Goal: Task Accomplishment & Management: Manage account settings

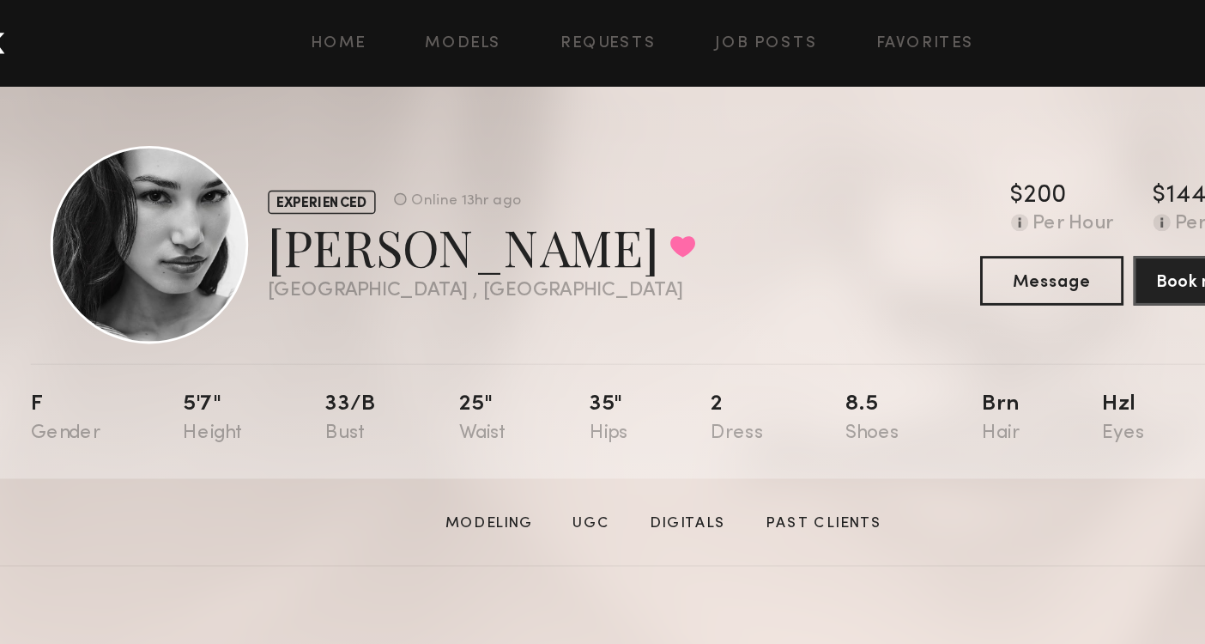
scroll to position [0, 142]
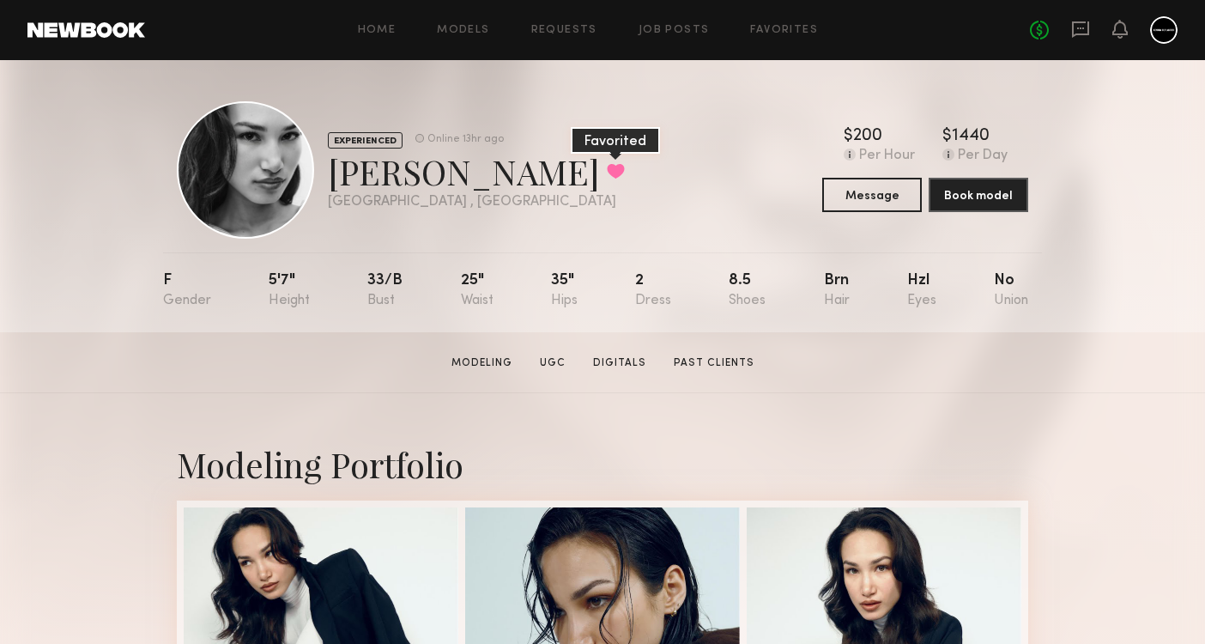
click at [607, 178] on button at bounding box center [616, 170] width 18 height 15
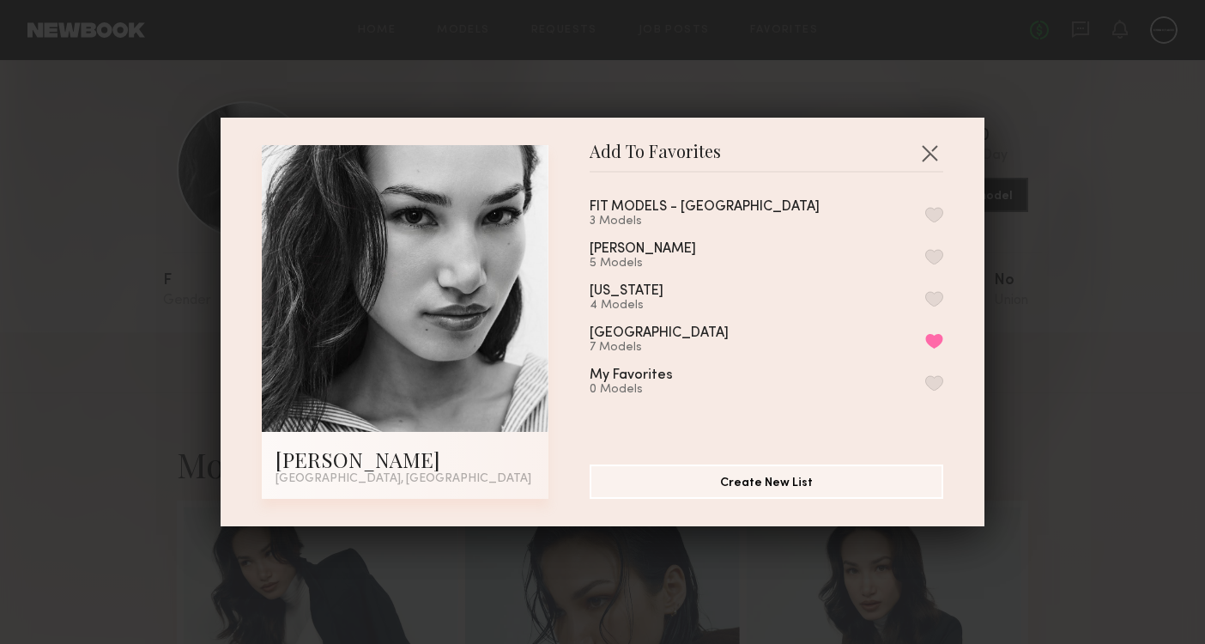
click at [936, 254] on button "button" at bounding box center [934, 256] width 18 height 15
click at [936, 343] on button "Remove from favorite list" at bounding box center [934, 340] width 18 height 15
click at [929, 161] on button "button" at bounding box center [929, 152] width 27 height 27
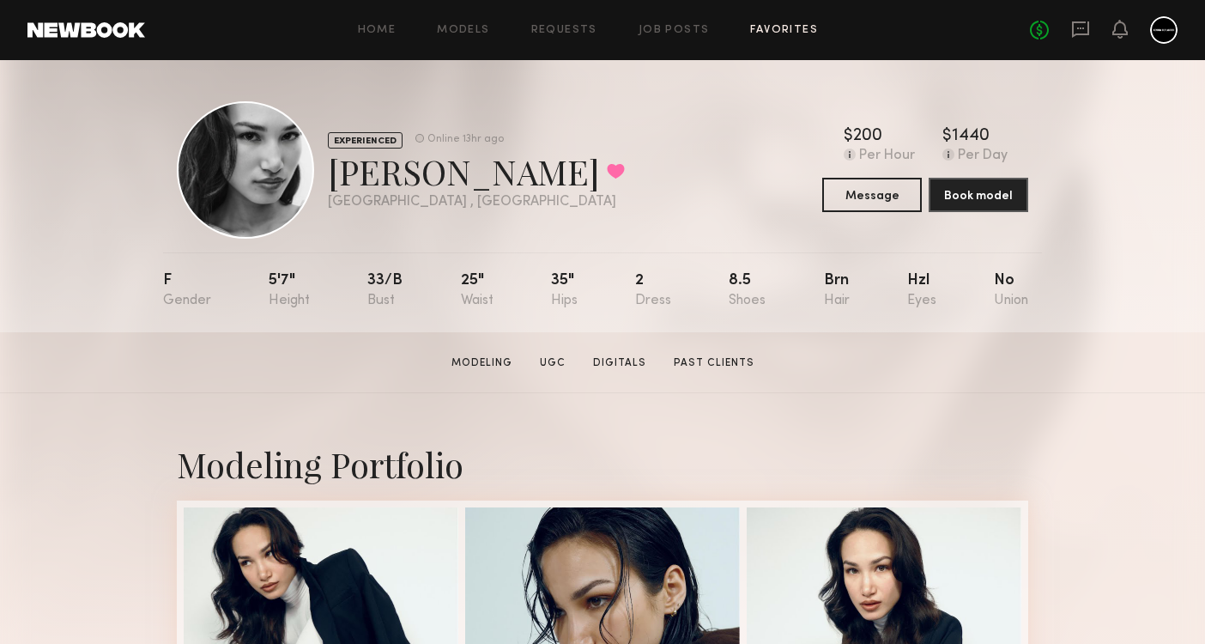
click at [782, 30] on link "Favorites" at bounding box center [784, 30] width 68 height 11
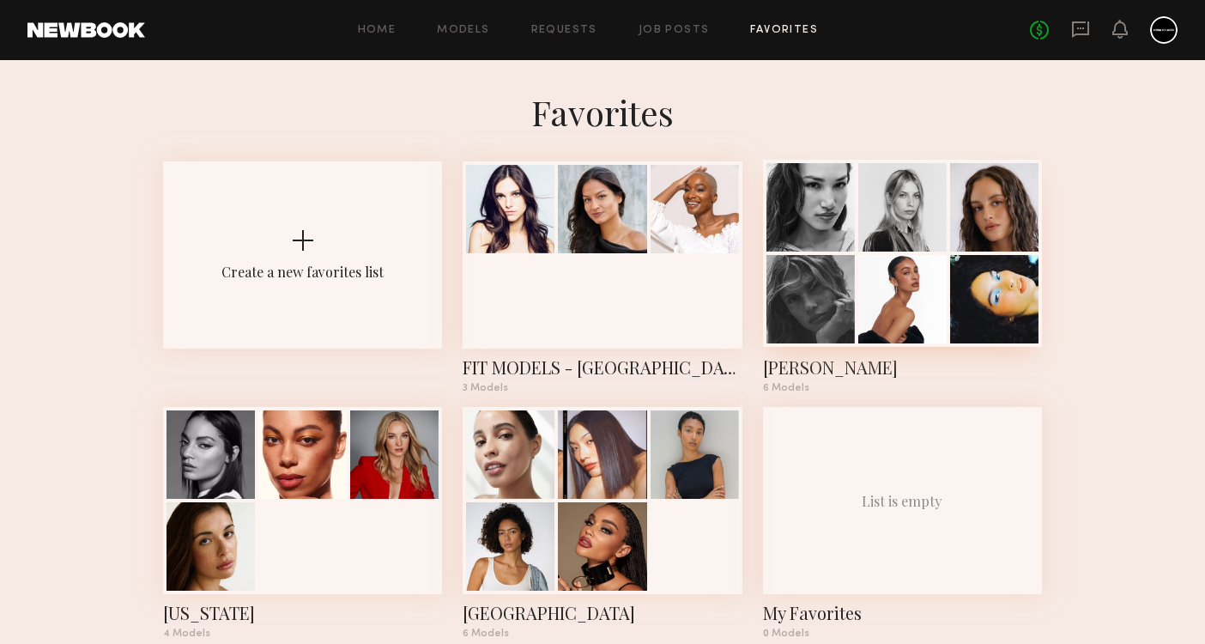
click at [812, 335] on div at bounding box center [811, 299] width 88 height 88
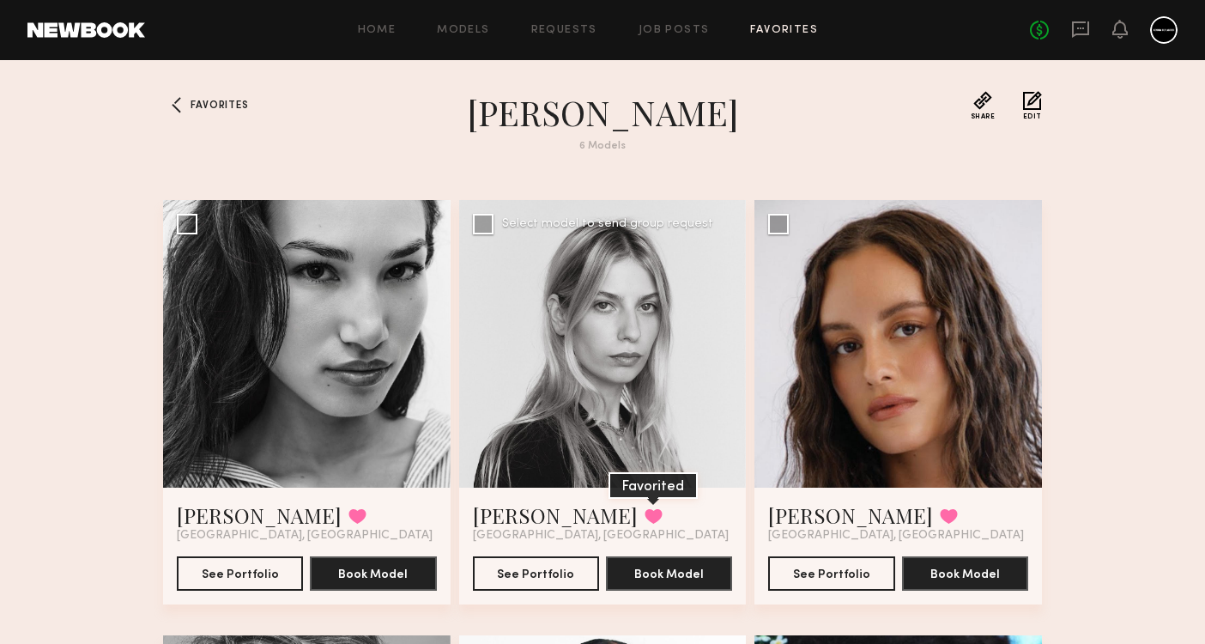
click at [645, 513] on button at bounding box center [654, 515] width 18 height 15
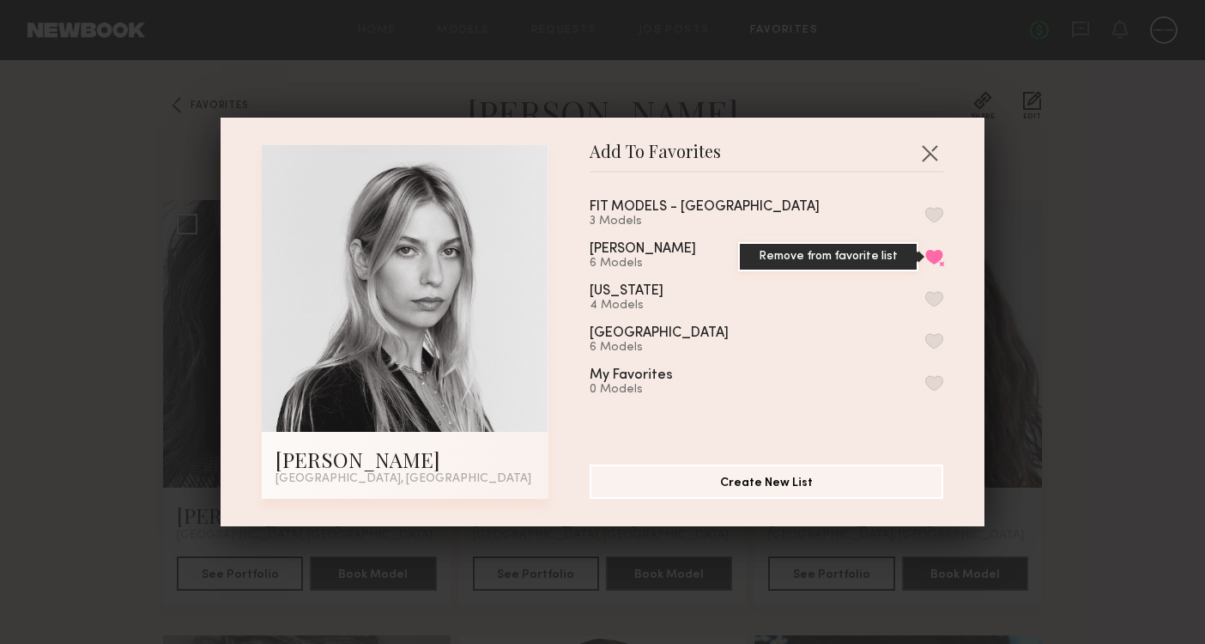
click at [936, 256] on button "Remove from favorite list" at bounding box center [934, 256] width 18 height 15
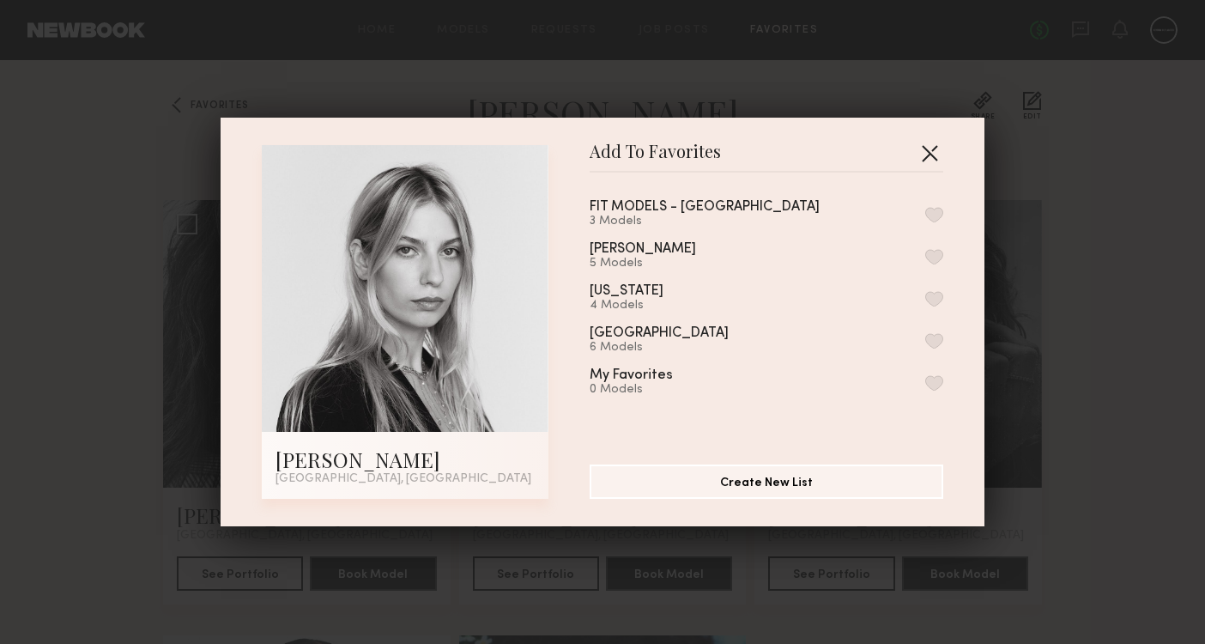
click at [931, 158] on button "button" at bounding box center [929, 152] width 27 height 27
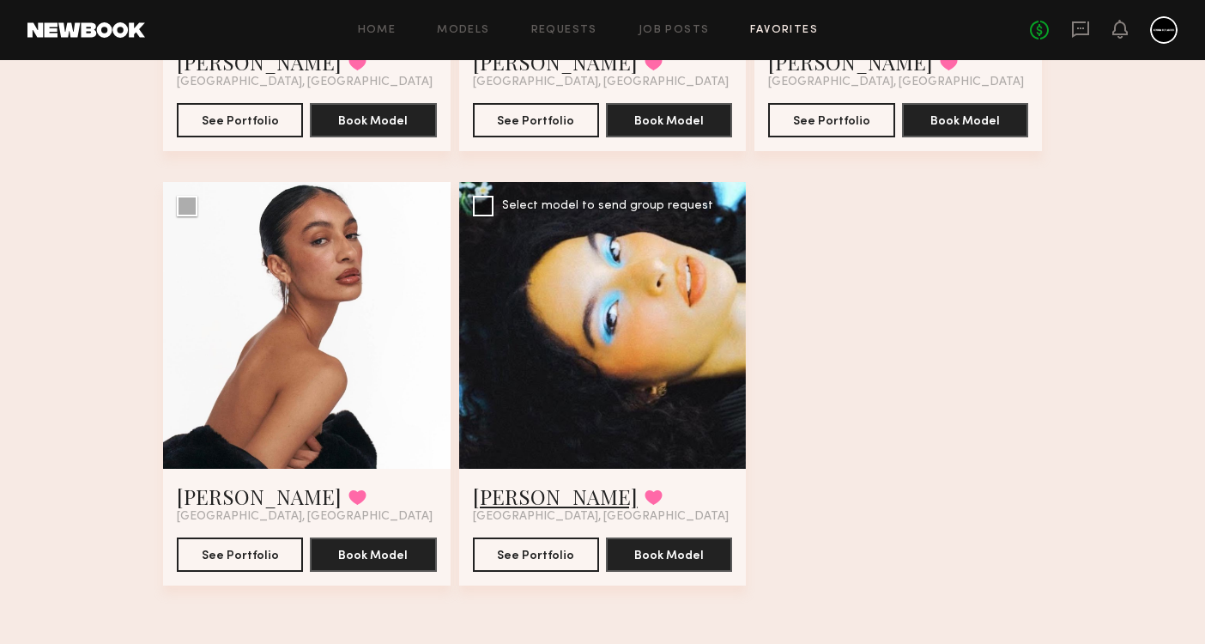
scroll to position [453, 0]
click at [645, 499] on button at bounding box center [654, 496] width 18 height 15
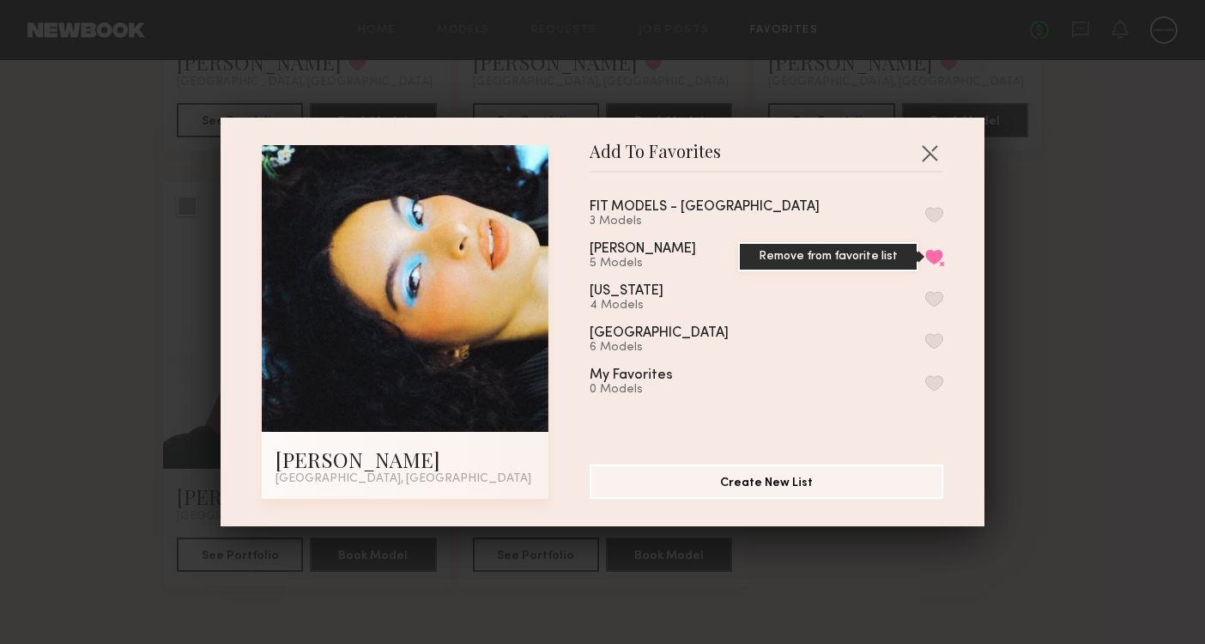
click at [939, 252] on button "Remove from favorite list" at bounding box center [934, 256] width 18 height 15
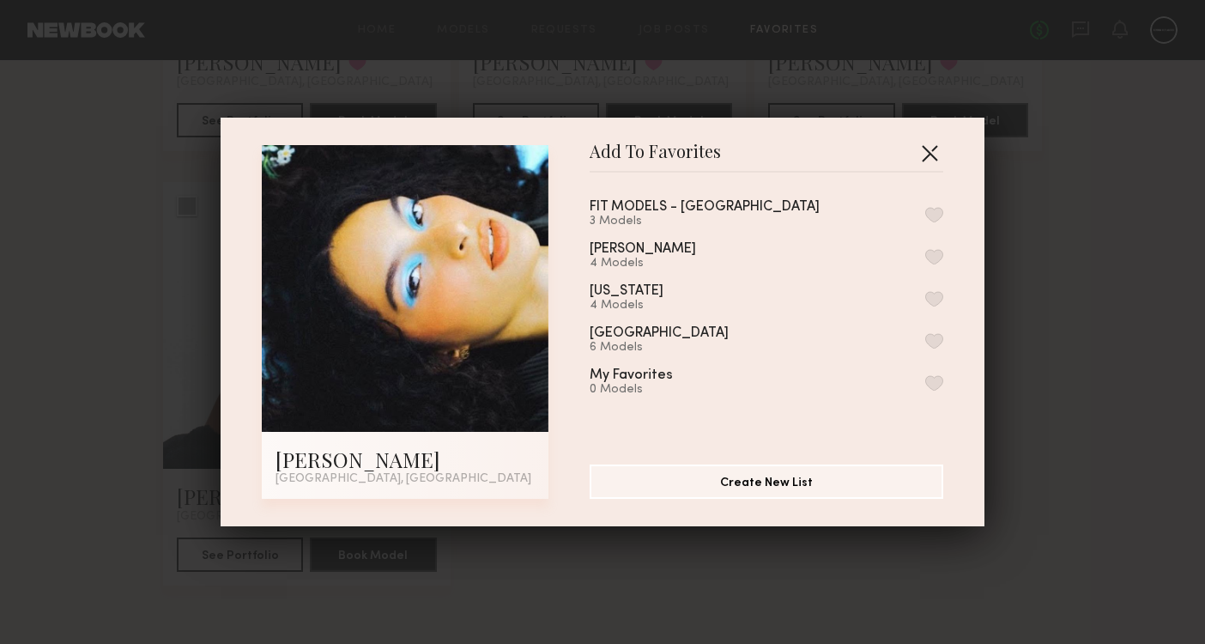
click at [931, 153] on button "button" at bounding box center [929, 152] width 27 height 27
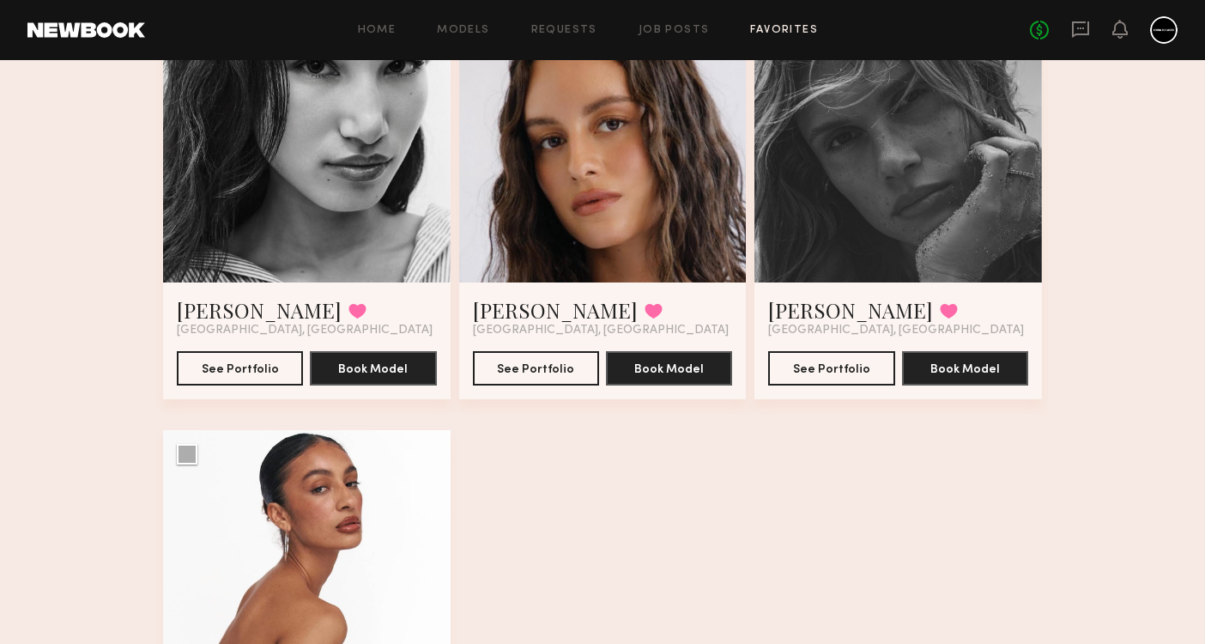
scroll to position [130, 0]
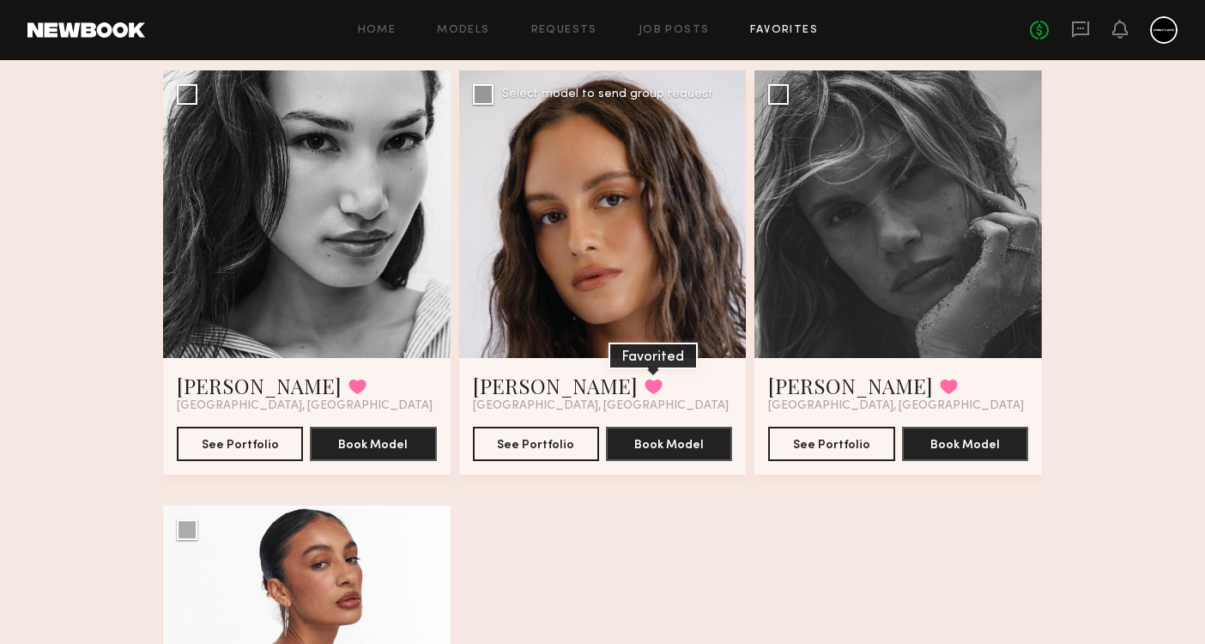
click at [645, 391] on button at bounding box center [654, 386] width 18 height 15
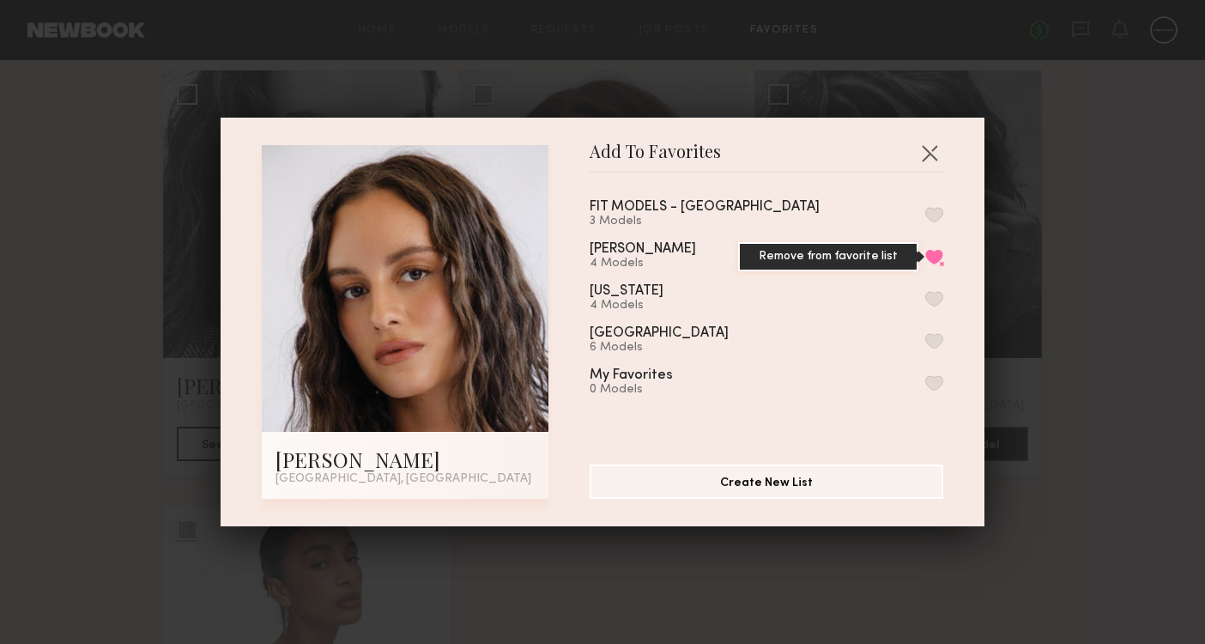
click at [935, 258] on button "Remove from favorite list" at bounding box center [934, 256] width 18 height 15
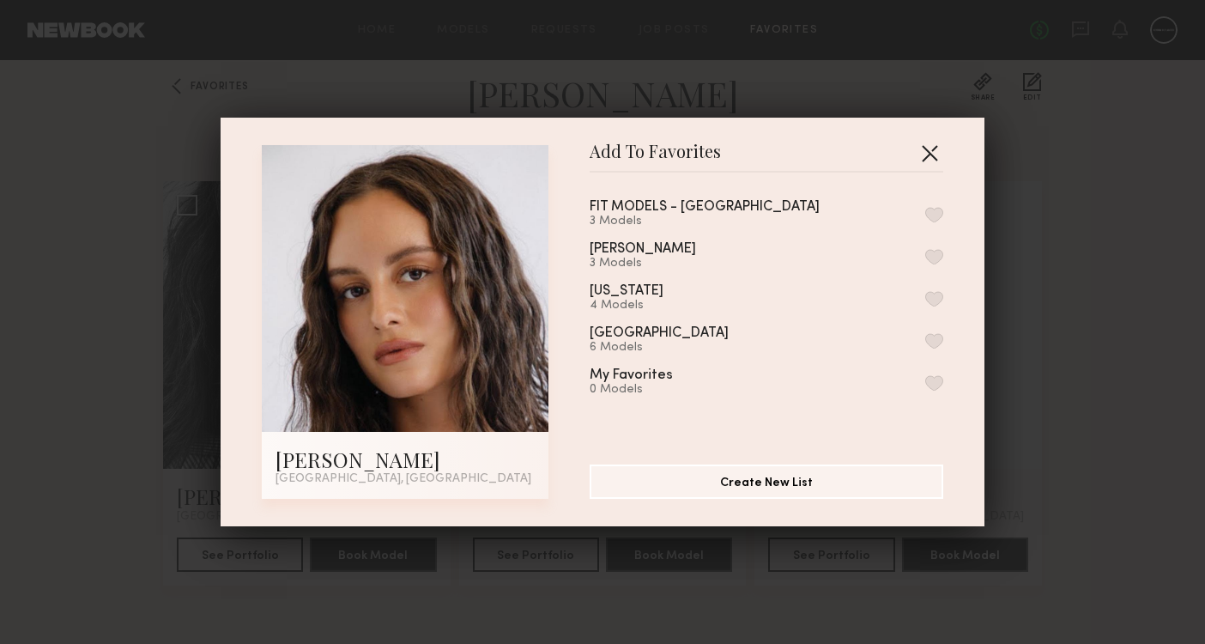
click at [934, 148] on button "button" at bounding box center [929, 152] width 27 height 27
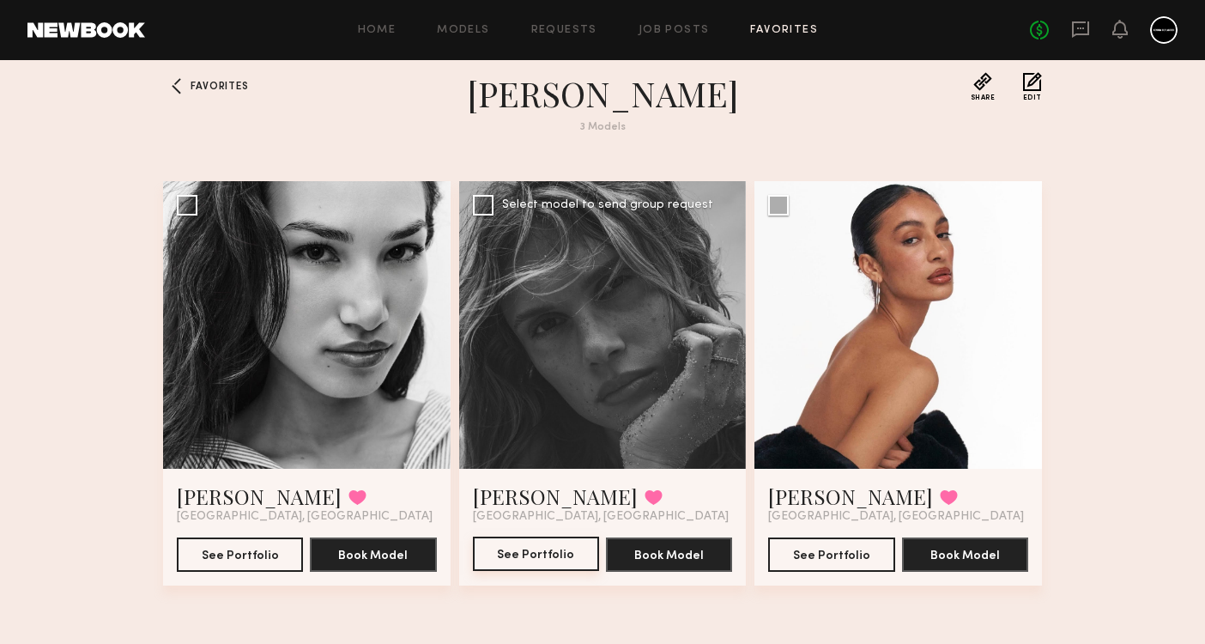
click at [553, 557] on button "See Portfolio" at bounding box center [536, 554] width 126 height 34
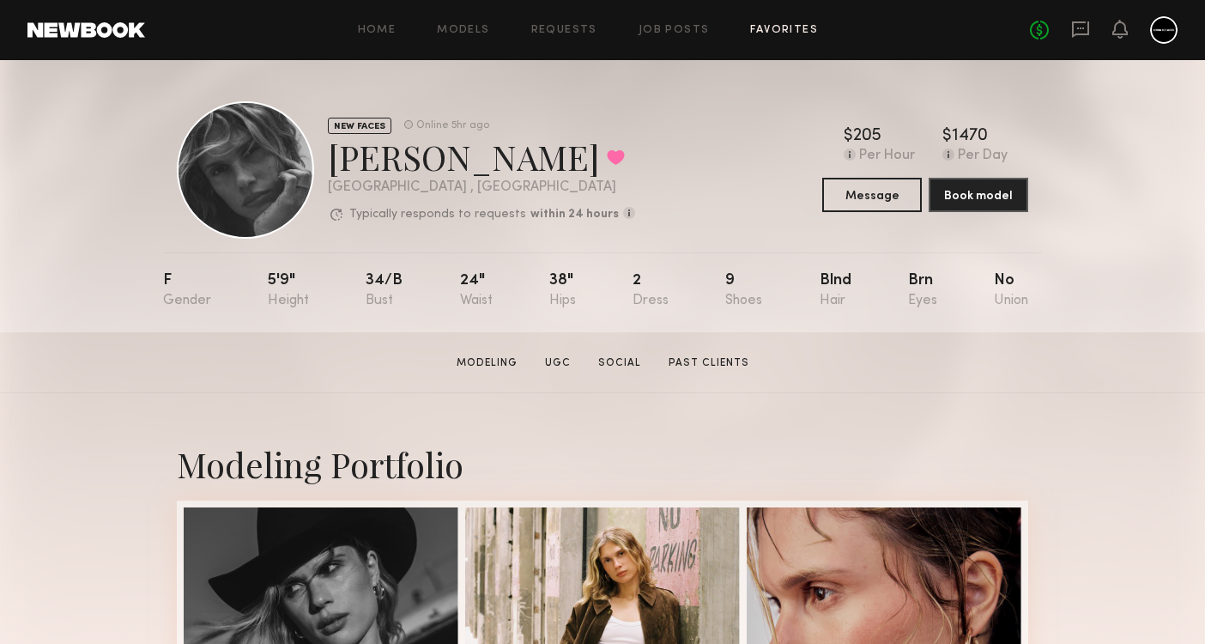
click at [798, 33] on link "Favorites" at bounding box center [784, 30] width 68 height 11
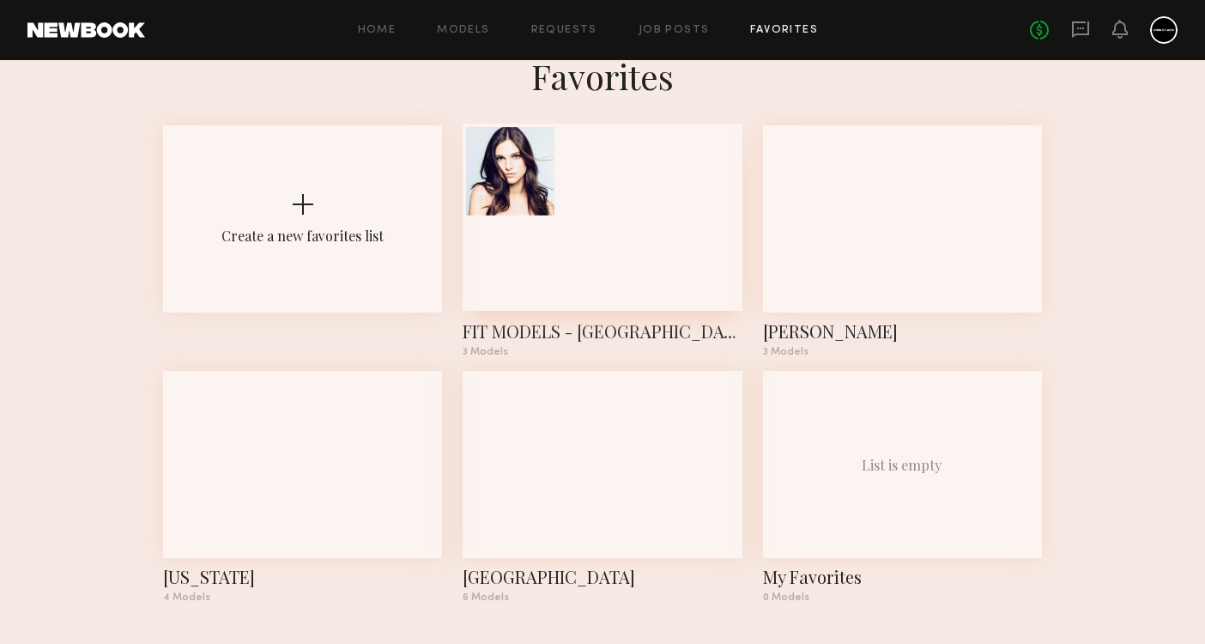
scroll to position [39, 0]
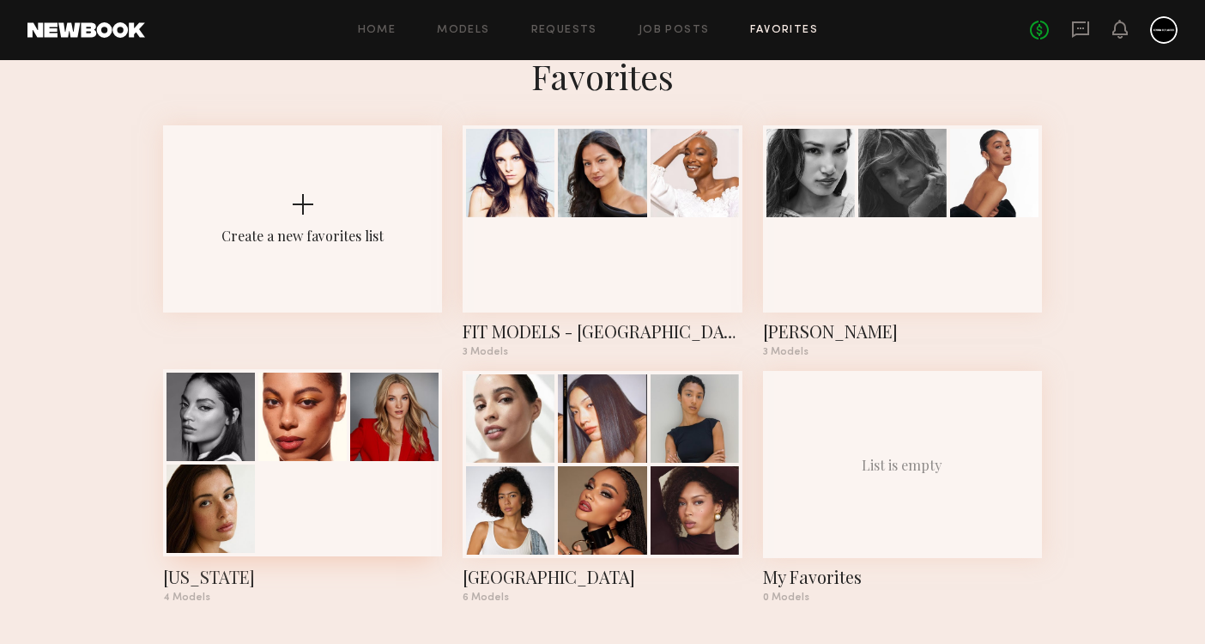
click at [224, 549] on div at bounding box center [211, 508] width 88 height 88
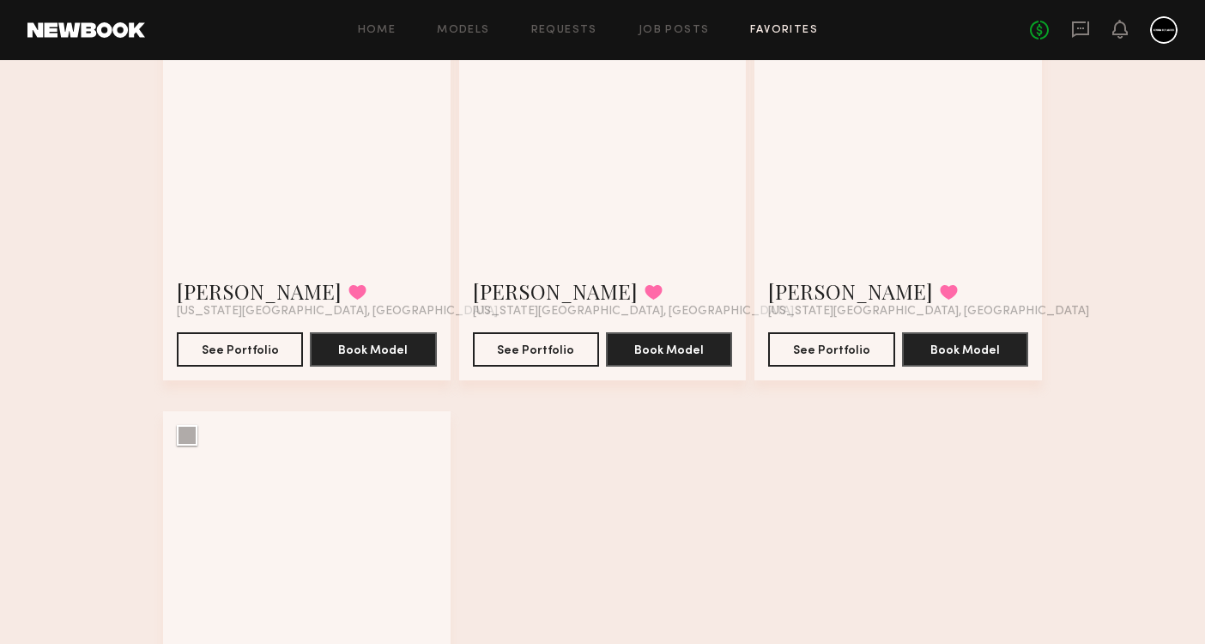
scroll to position [227, 0]
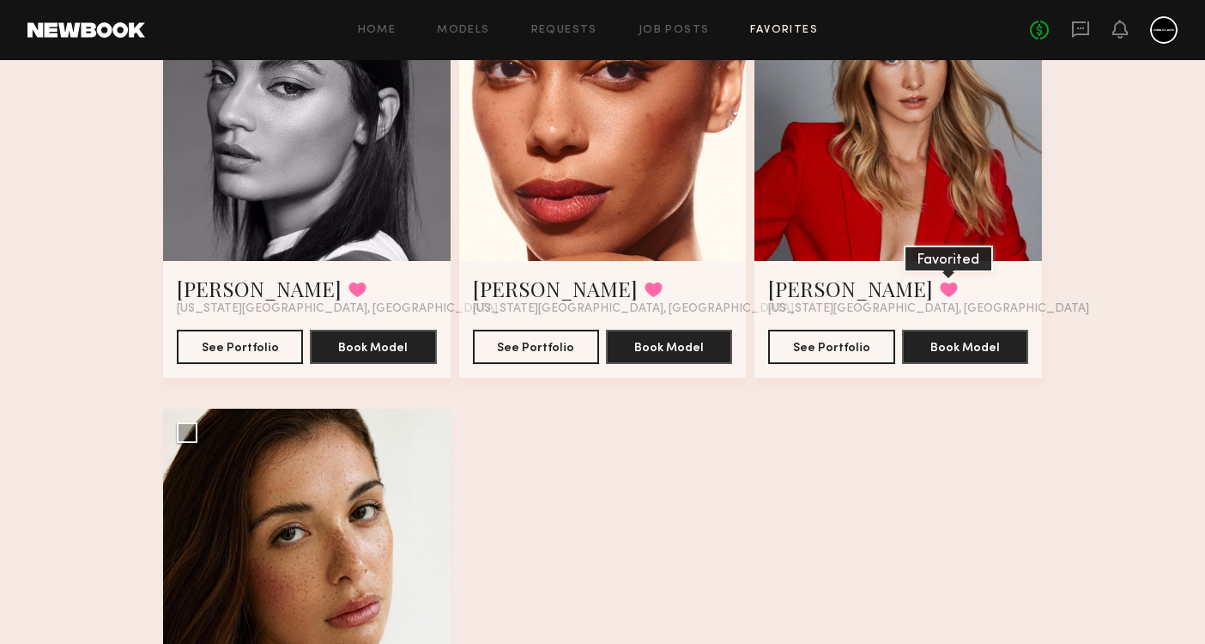
click at [940, 285] on button at bounding box center [949, 289] width 18 height 15
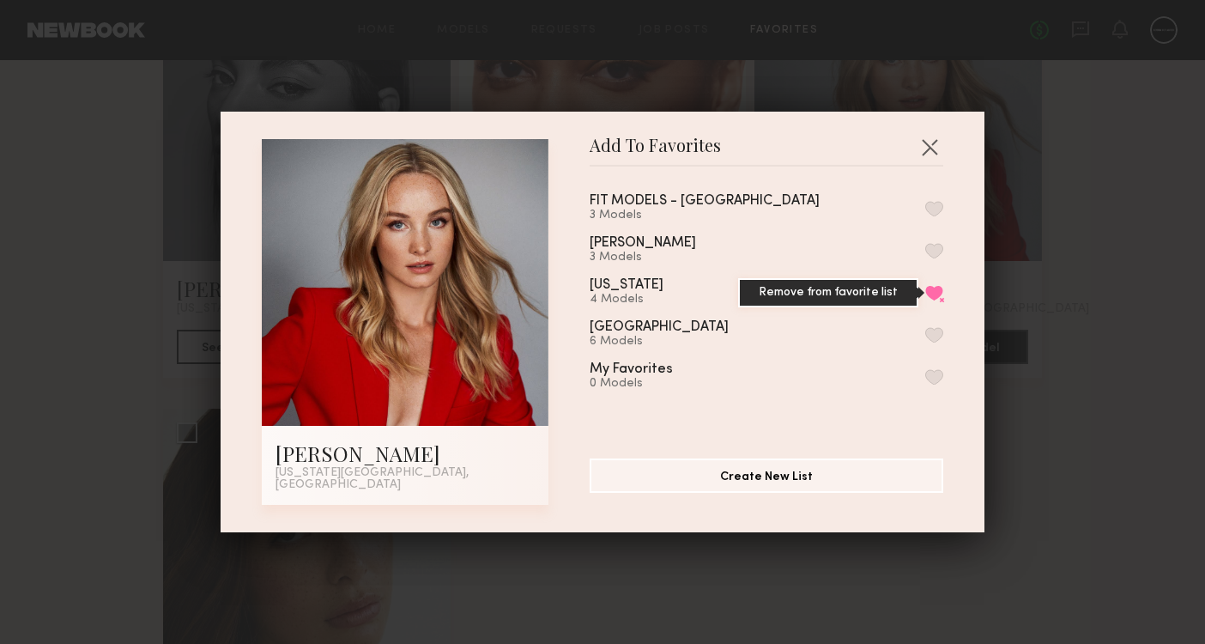
click at [937, 300] on button "Remove from favorite list" at bounding box center [934, 292] width 18 height 15
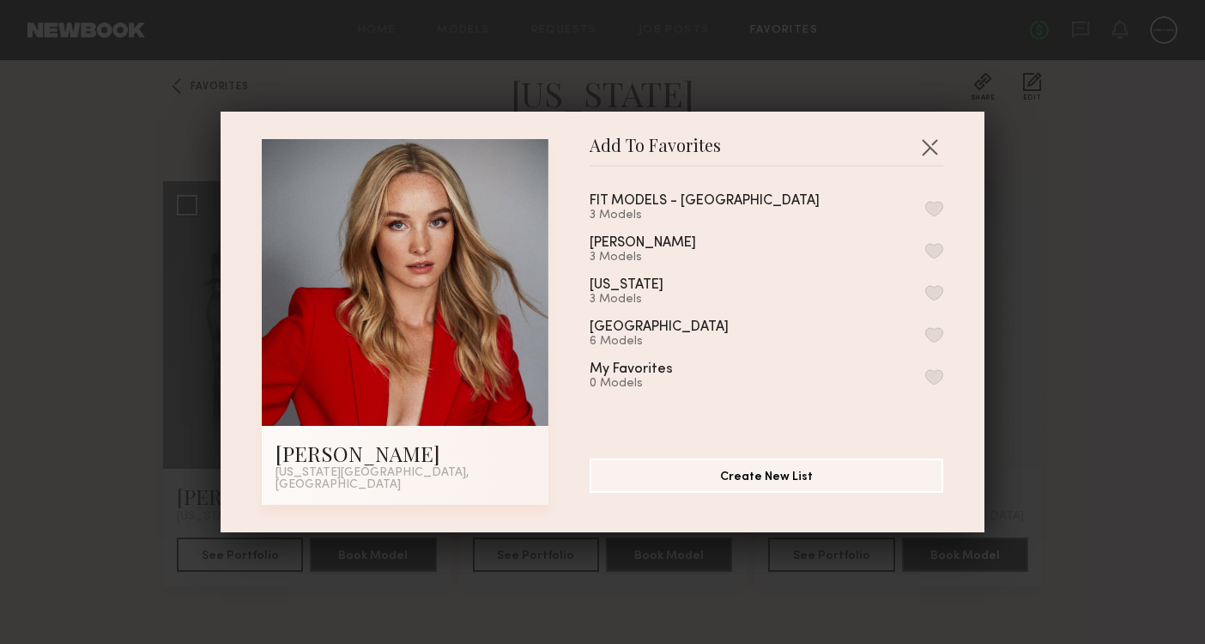
scroll to position [19, 0]
click at [933, 159] on button "button" at bounding box center [929, 146] width 27 height 27
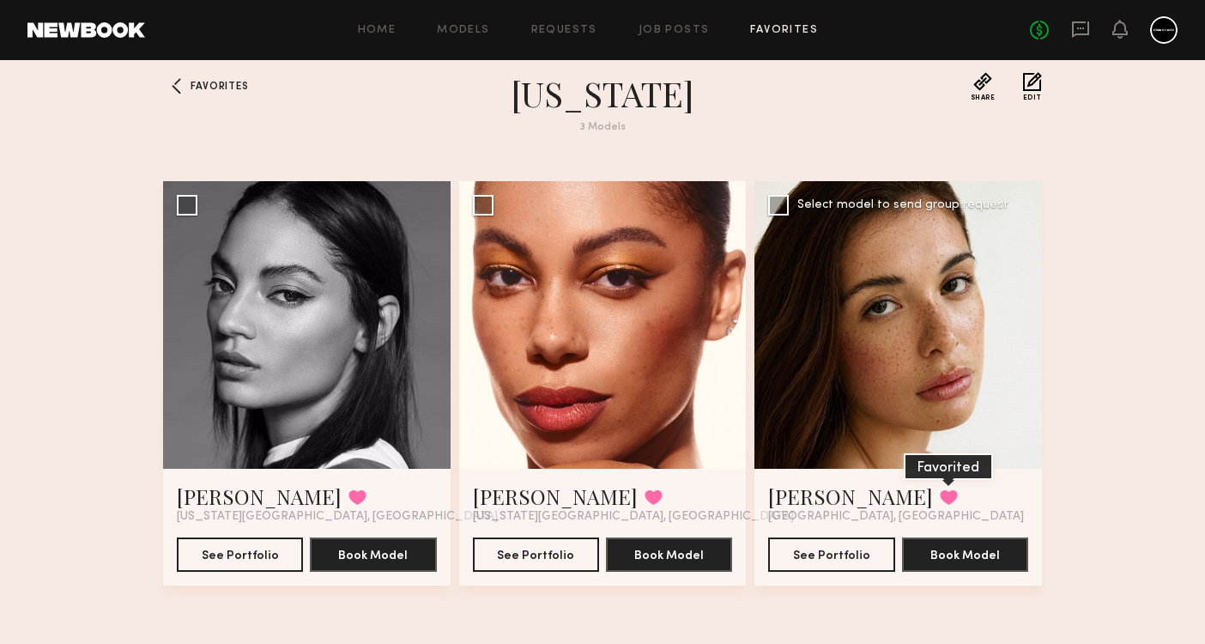
click at [940, 496] on button at bounding box center [949, 496] width 18 height 15
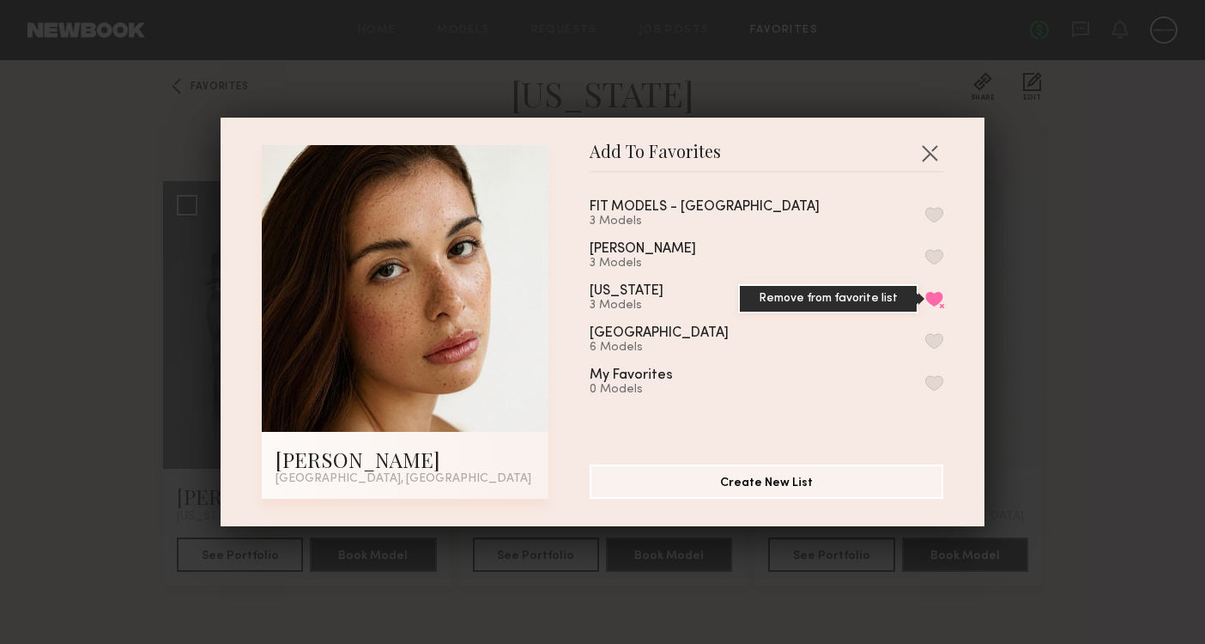
click at [941, 300] on button "Remove from favorite list" at bounding box center [934, 298] width 18 height 15
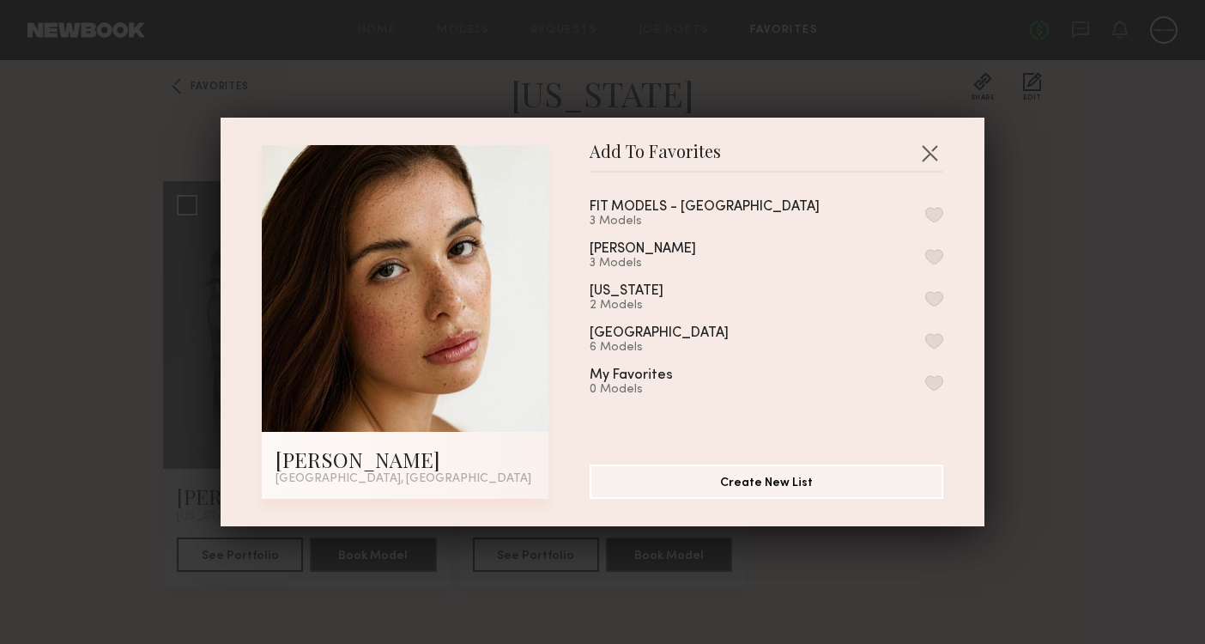
click at [946, 153] on div "Add To Favorites [PERSON_NAME] [GEOGRAPHIC_DATA], [GEOGRAPHIC_DATA] Add To Favo…" at bounding box center [603, 322] width 764 height 409
click at [939, 154] on button "button" at bounding box center [929, 152] width 27 height 27
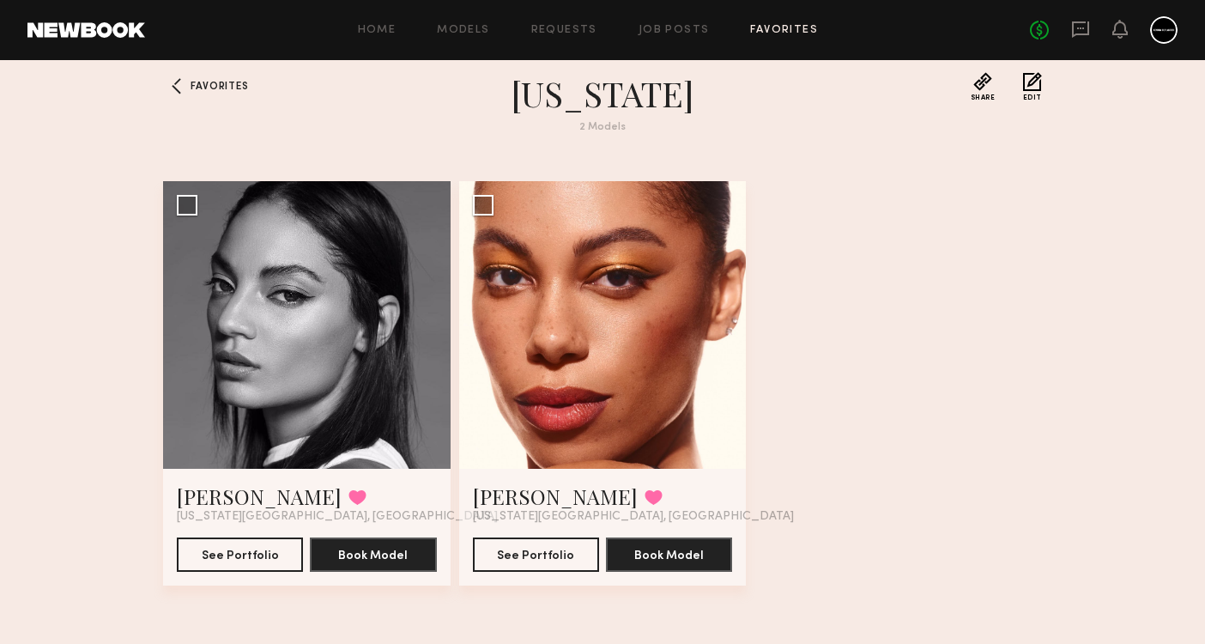
click at [786, 28] on link "Favorites" at bounding box center [784, 30] width 68 height 11
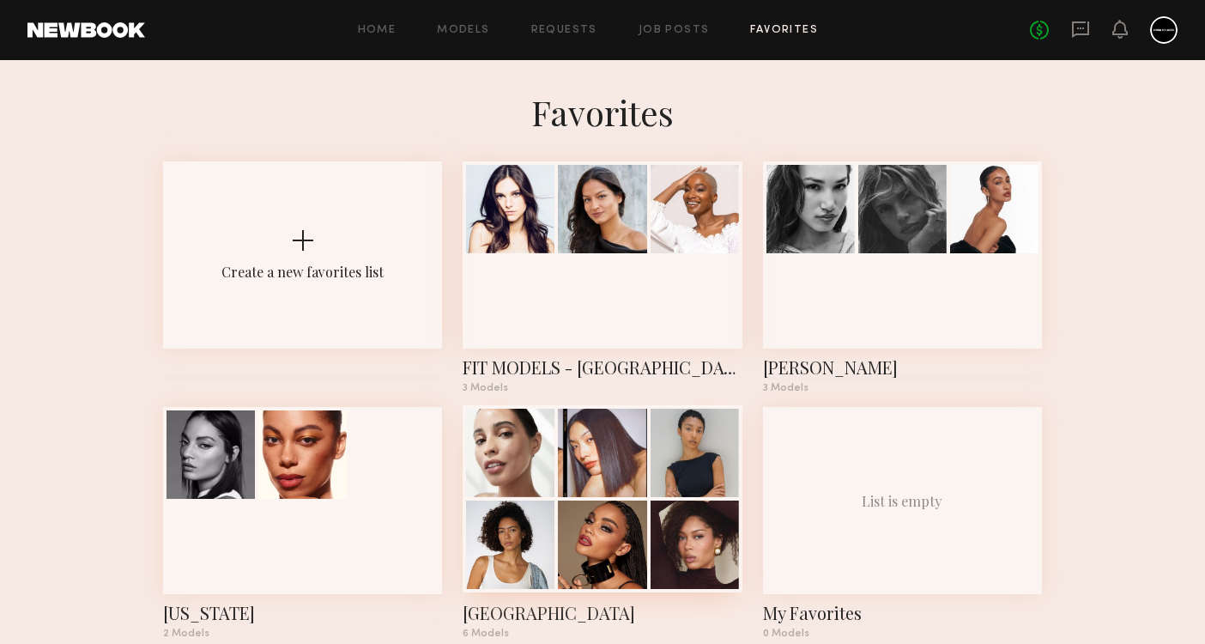
click at [624, 515] on div at bounding box center [602, 544] width 88 height 88
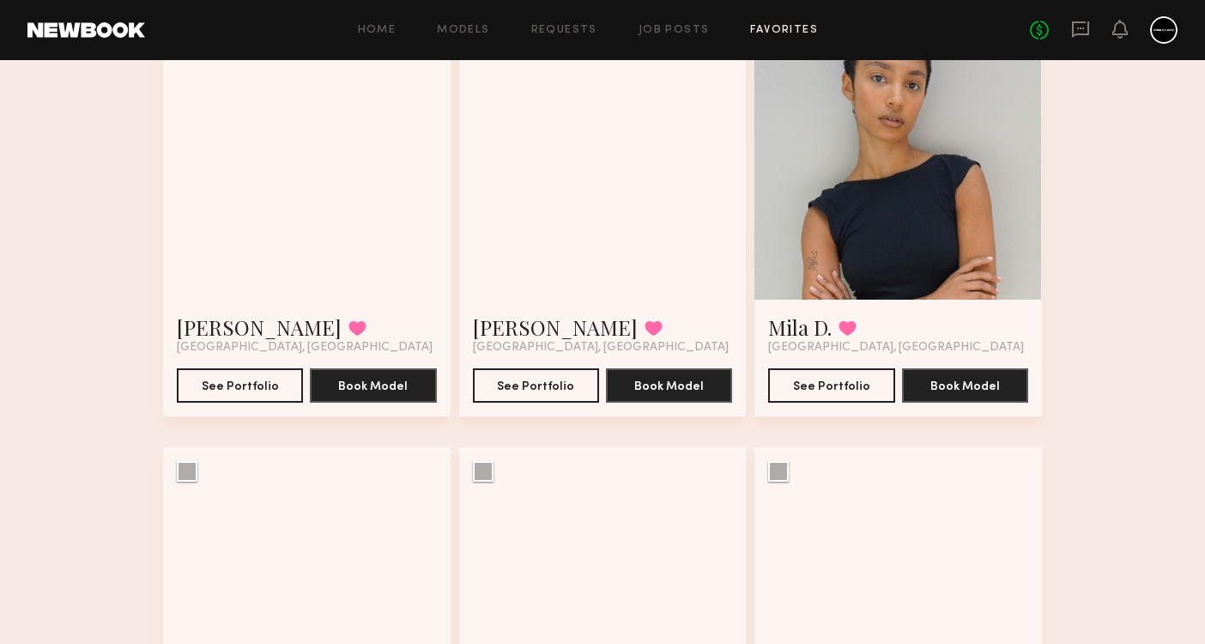
scroll to position [191, 0]
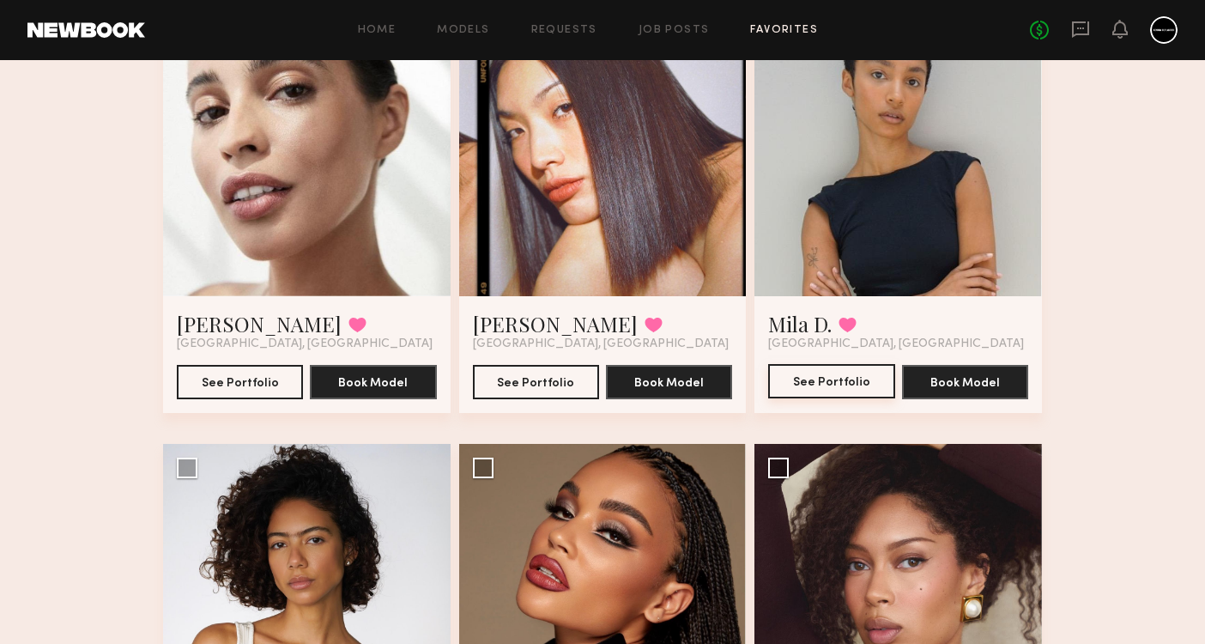
click at [798, 379] on button "See Portfolio" at bounding box center [831, 381] width 126 height 34
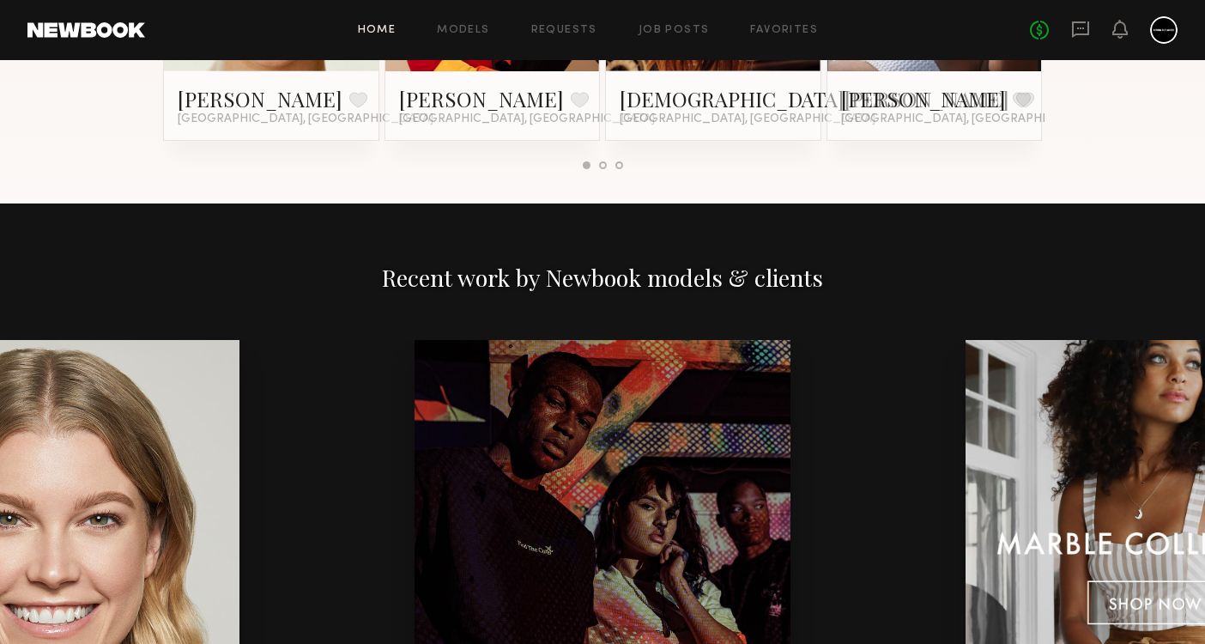
scroll to position [1954, 0]
